Goal: Check status: Check status

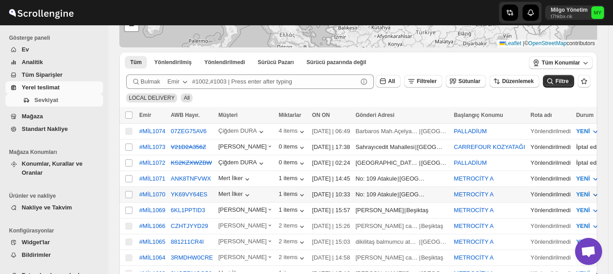
scroll to position [136, 0]
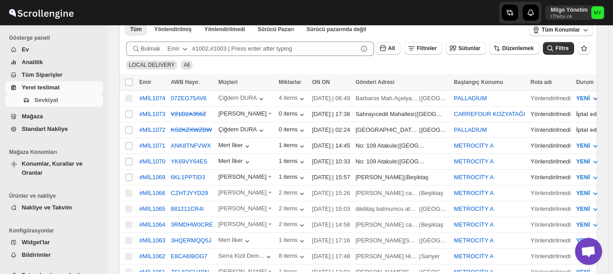
click at [591, 98] on icon "button" at bounding box center [595, 98] width 9 height 9
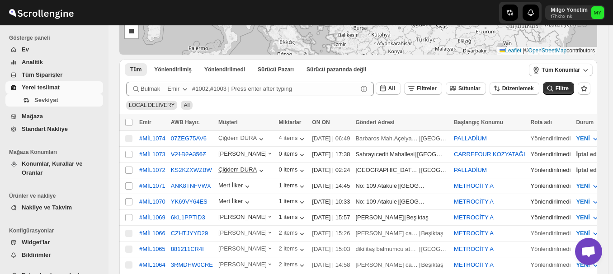
scroll to position [90, 0]
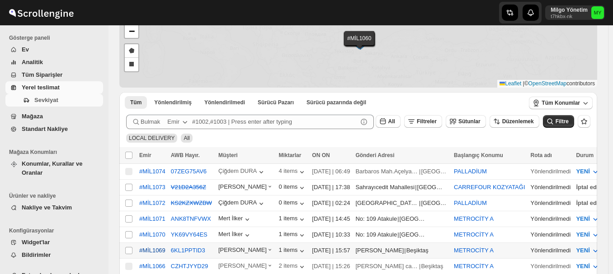
scroll to position [99, 0]
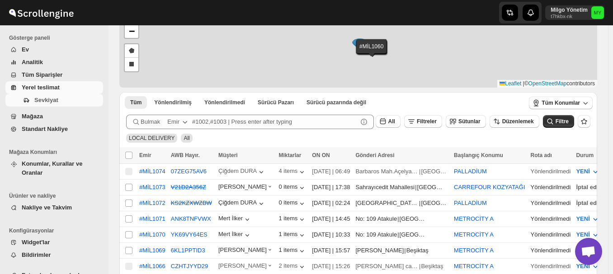
scroll to position [99, 0]
